Goal: Information Seeking & Learning: Learn about a topic

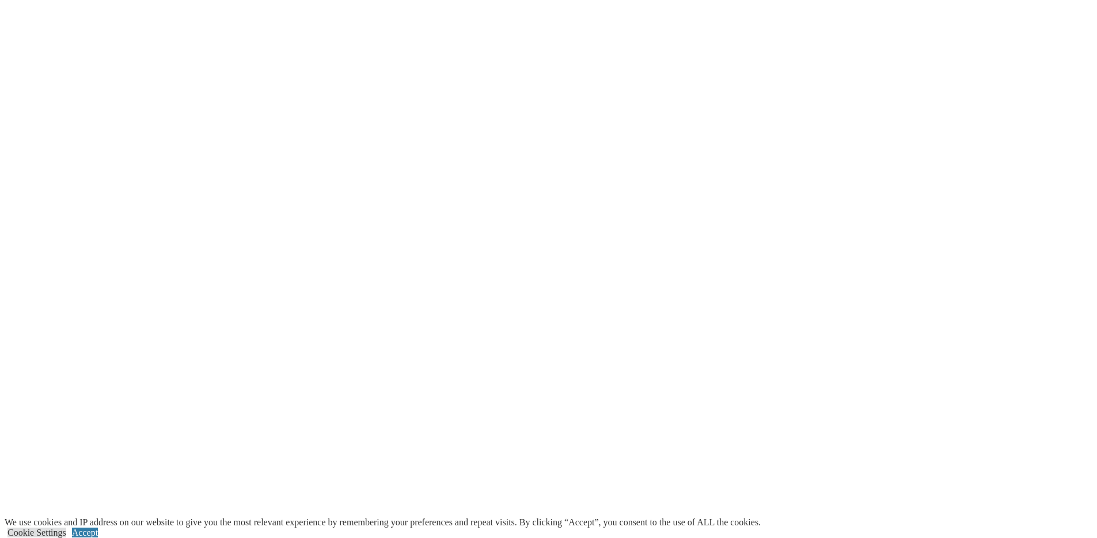
scroll to position [1575, 0]
click at [98, 528] on link "Accept" at bounding box center [85, 533] width 26 height 10
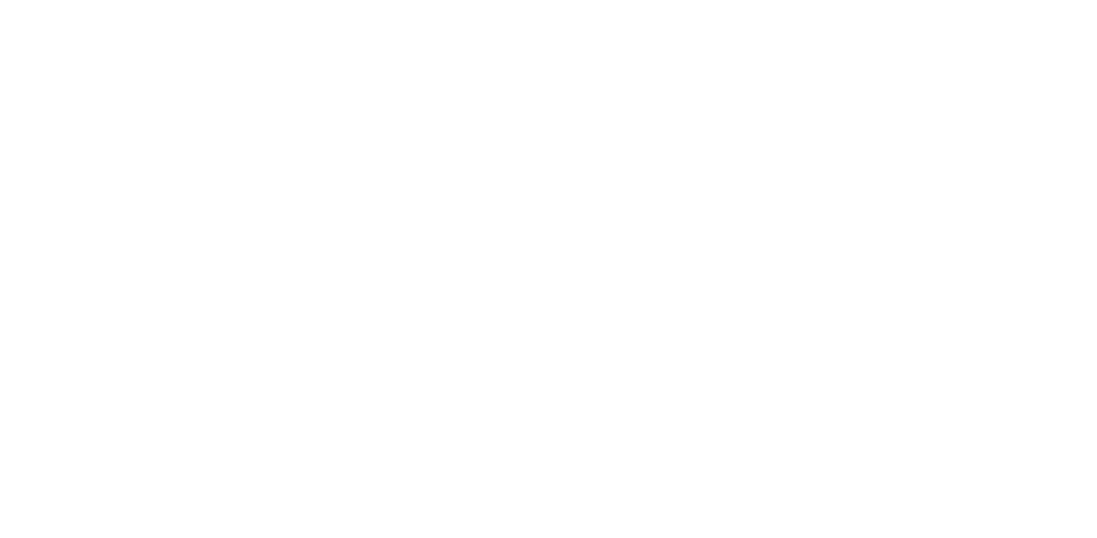
scroll to position [1578, 0]
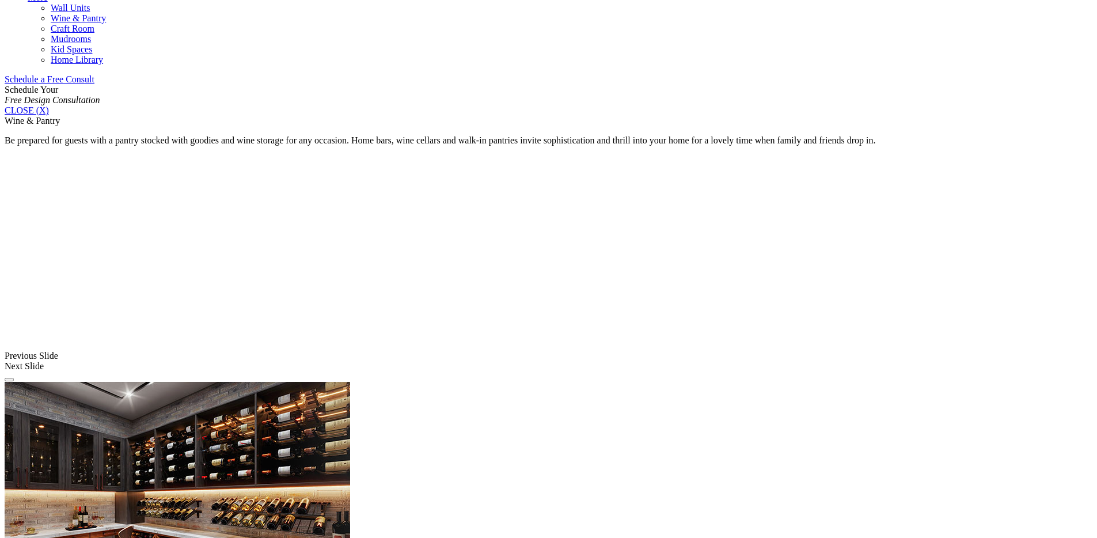
scroll to position [919, 0]
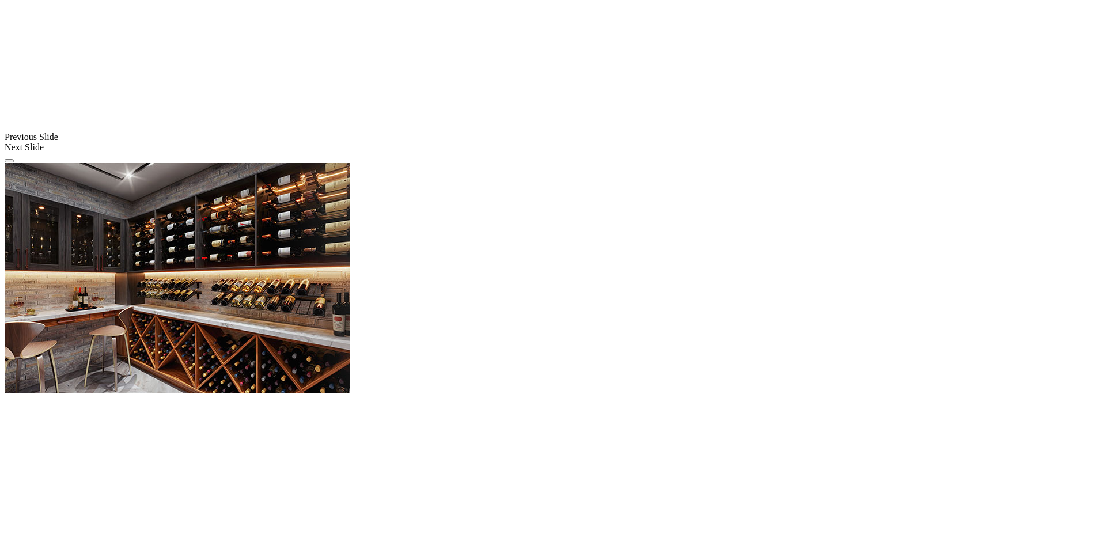
click at [0, 0] on span at bounding box center [0, 0] width 0 height 0
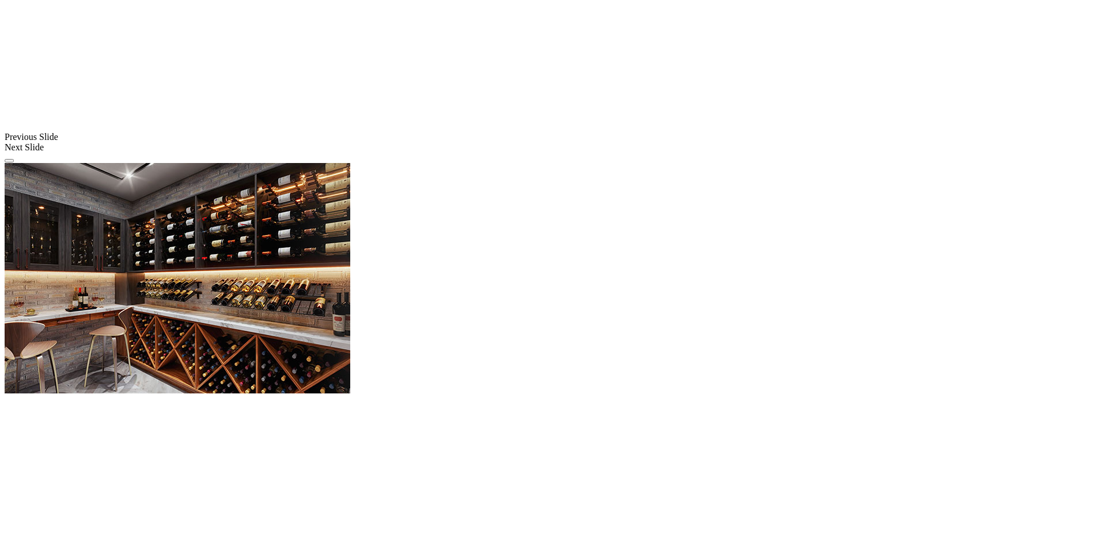
click at [0, 0] on span at bounding box center [0, 0] width 0 height 0
